Goal: Transaction & Acquisition: Purchase product/service

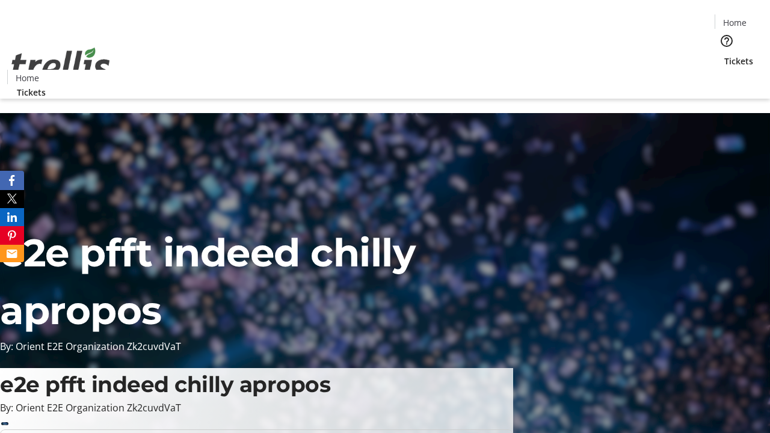
click at [724, 55] on span "Tickets" at bounding box center [738, 61] width 29 height 13
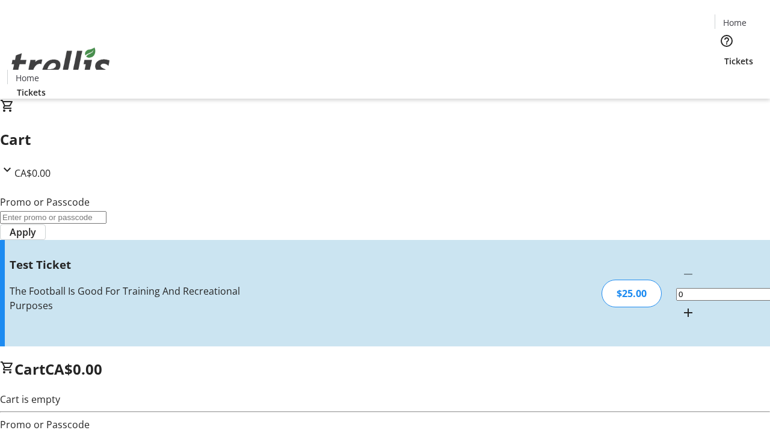
click at [681, 306] on mat-icon "Increment by one" at bounding box center [688, 313] width 14 height 14
type input "1"
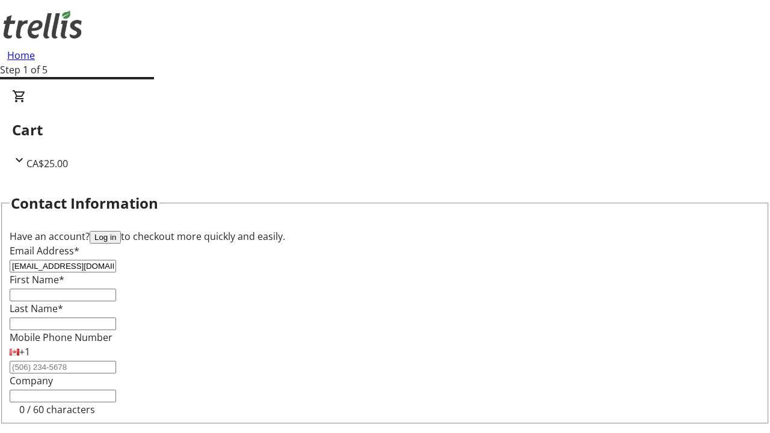
type input "[EMAIL_ADDRESS][DOMAIN_NAME]"
type input "[PERSON_NAME]"
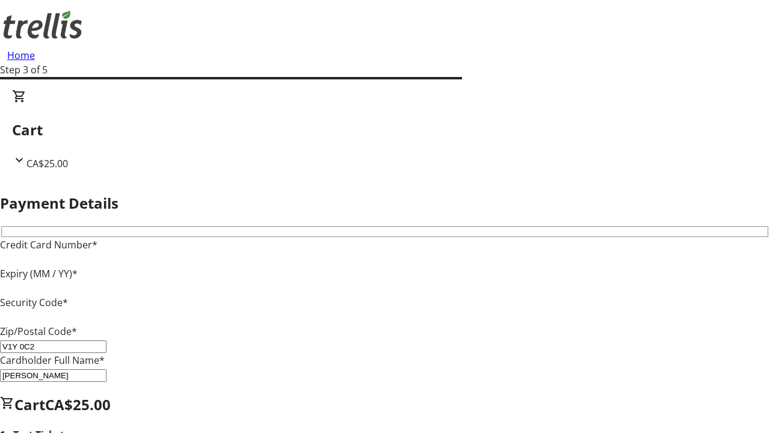
type input "V1Y 0C2"
